Goal: Task Accomplishment & Management: Use online tool/utility

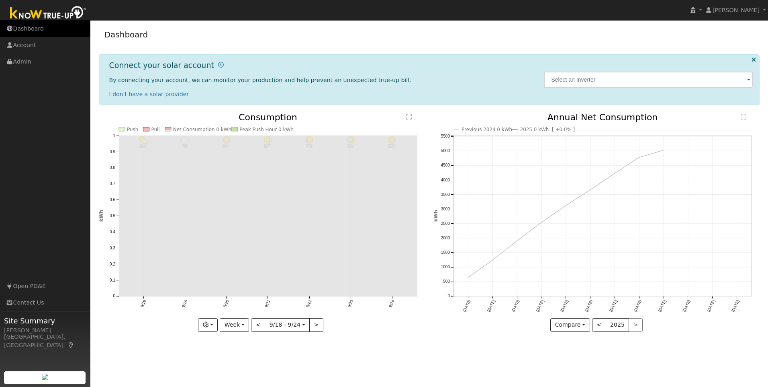
click at [31, 31] on link "Dashboard" at bounding box center [45, 28] width 90 height 16
click at [764, 13] on link "[PERSON_NAME]" at bounding box center [736, 10] width 64 height 20
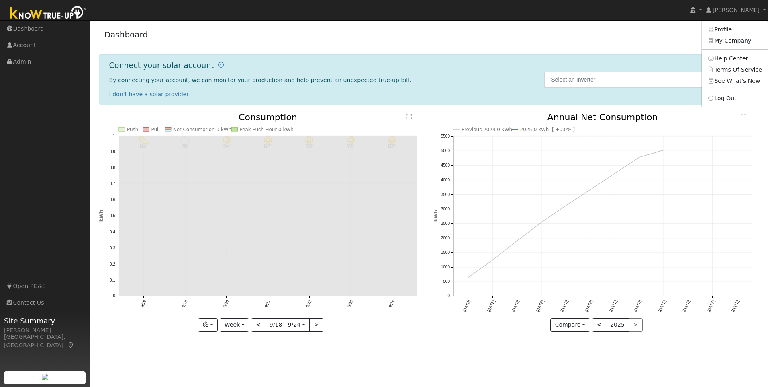
click at [68, 10] on img at bounding box center [48, 13] width 84 height 18
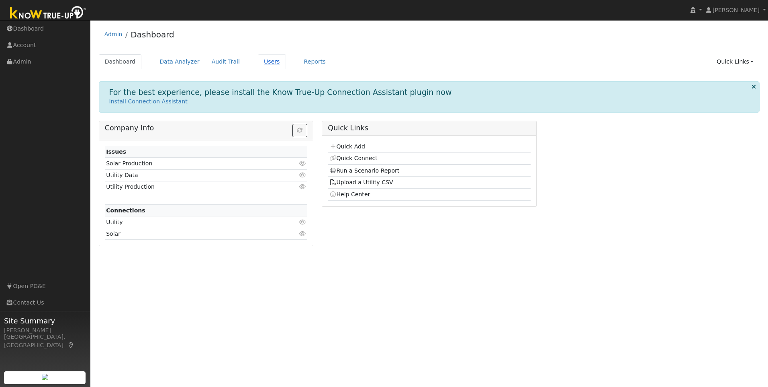
click at [264, 62] on link "Users" at bounding box center [272, 61] width 28 height 15
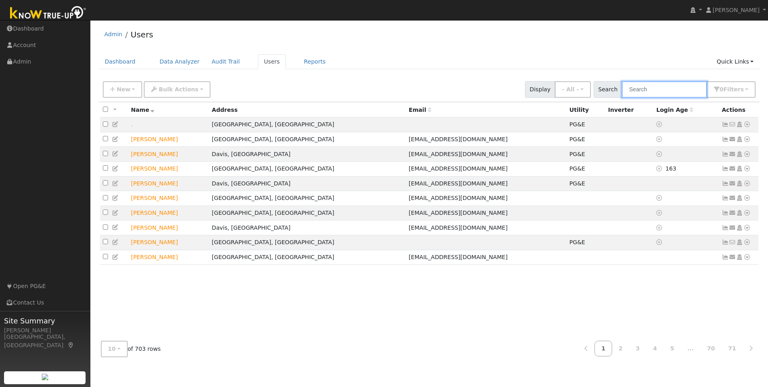
click at [646, 90] on input "text" at bounding box center [664, 89] width 85 height 16
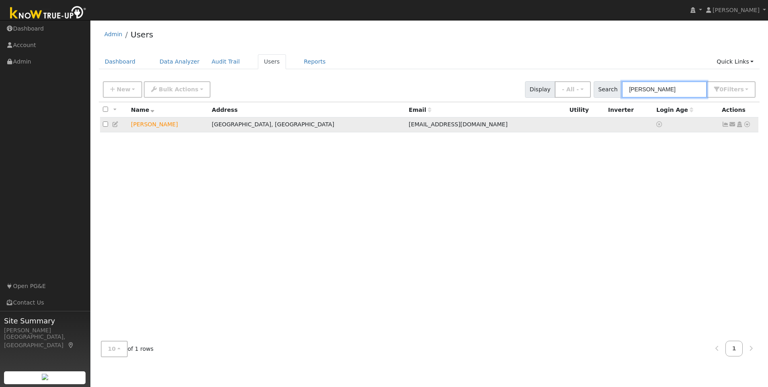
type input "duy"
click at [726, 126] on icon at bounding box center [725, 124] width 7 height 6
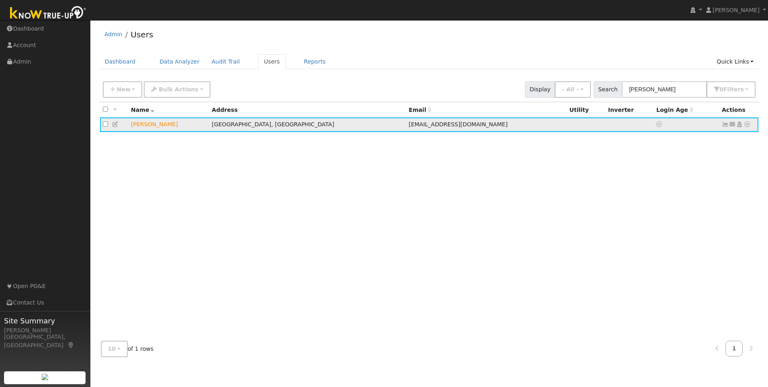
click at [727, 126] on icon at bounding box center [725, 124] width 7 height 6
click at [746, 125] on icon at bounding box center [747, 124] width 7 height 6
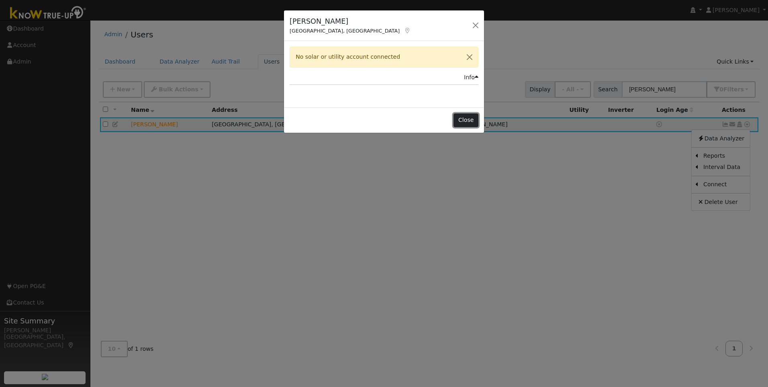
click at [470, 117] on button "Close" at bounding box center [466, 120] width 25 height 14
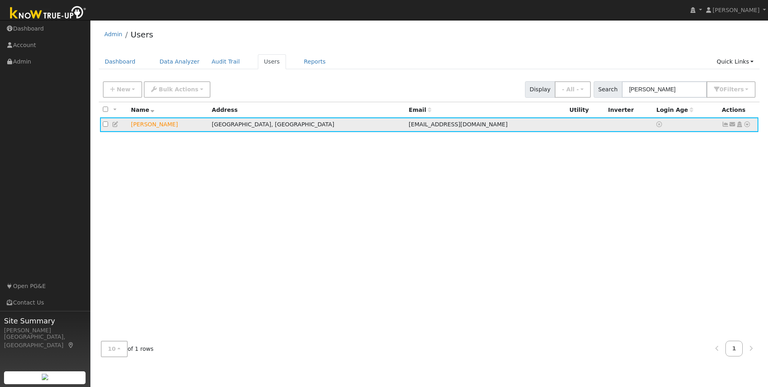
click at [747, 125] on icon at bounding box center [747, 124] width 7 height 6
click at [654, 169] on link "Import From CSV" at bounding box center [662, 167] width 59 height 11
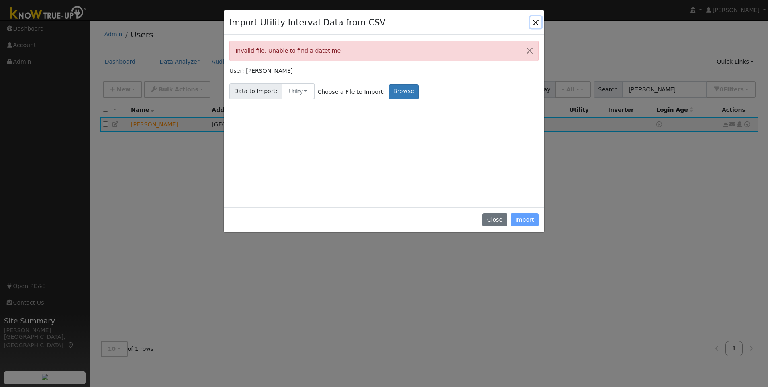
click at [538, 22] on button "Close" at bounding box center [535, 21] width 11 height 11
